Goal: Transaction & Acquisition: Book appointment/travel/reservation

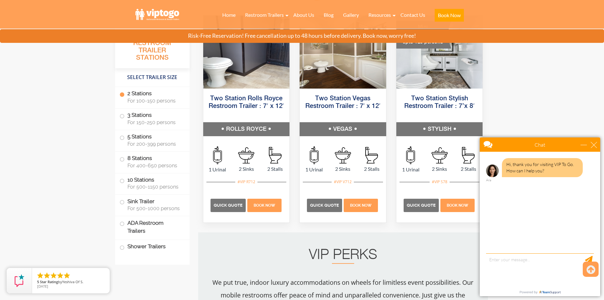
scroll to position [335, 0]
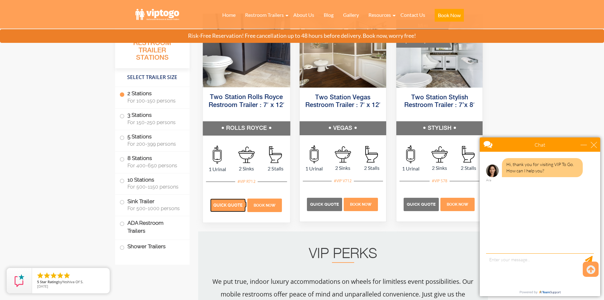
click at [225, 204] on span "Quick Quote" at bounding box center [227, 205] width 29 height 5
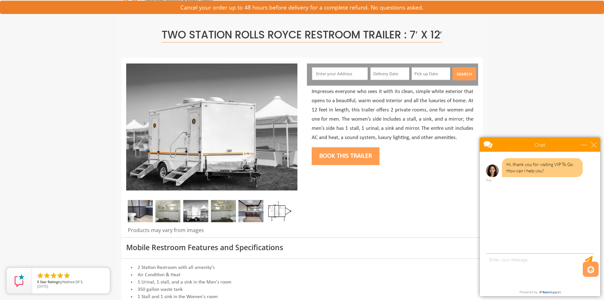
scroll to position [28, 0]
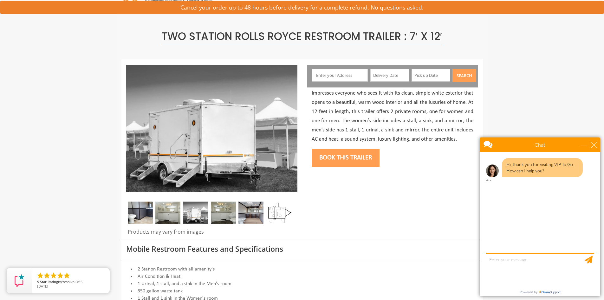
click at [333, 78] on input "text" at bounding box center [340, 75] width 56 height 13
type input "22 Hallvard Terrace, Rockaway Township, NJ, USA"
click at [392, 81] on input "text" at bounding box center [389, 75] width 39 height 13
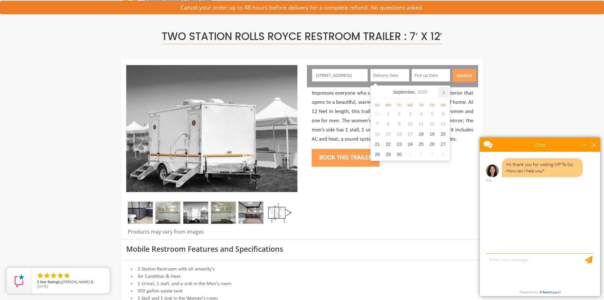
click at [442, 94] on icon at bounding box center [443, 92] width 10 height 10
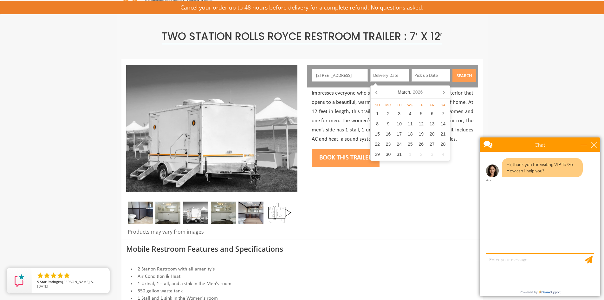
click at [442, 94] on icon at bounding box center [443, 92] width 10 height 10
click at [443, 92] on icon at bounding box center [443, 92] width 10 height 10
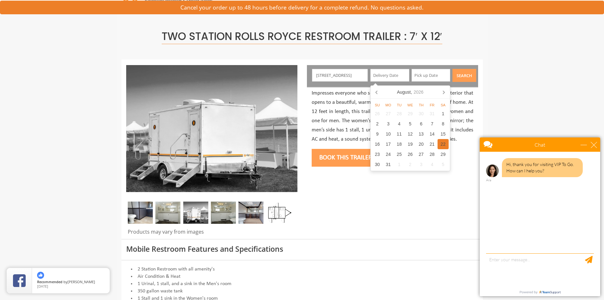
click at [444, 146] on div "22" at bounding box center [442, 144] width 11 height 10
type input "08/22/2026"
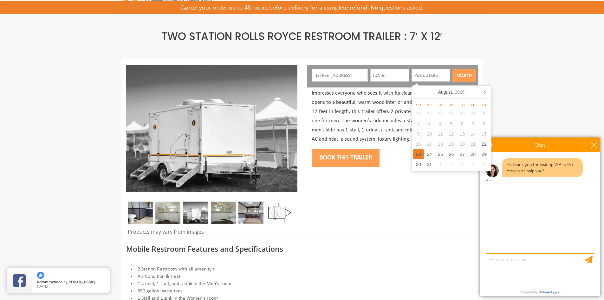
click at [415, 154] on div "23" at bounding box center [418, 154] width 11 height 10
type input "08/23/2026"
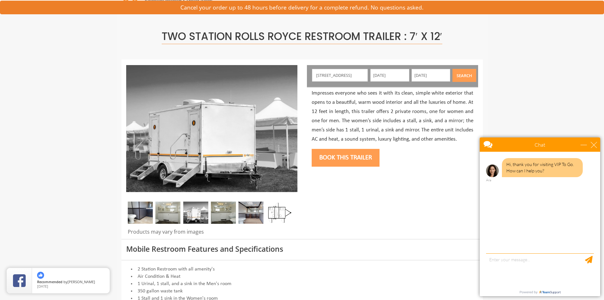
click at [457, 75] on button "Search" at bounding box center [464, 75] width 24 height 13
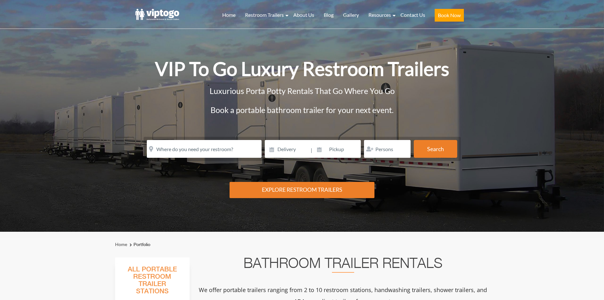
scroll to position [335, 0]
